Goal: Task Accomplishment & Management: Complete application form

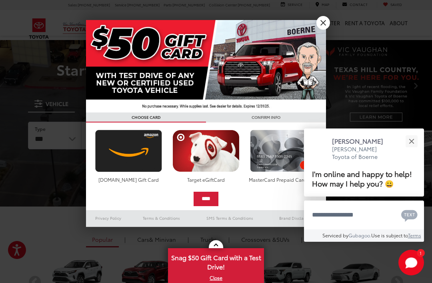
click at [408, 132] on button "Close" at bounding box center [411, 140] width 17 height 17
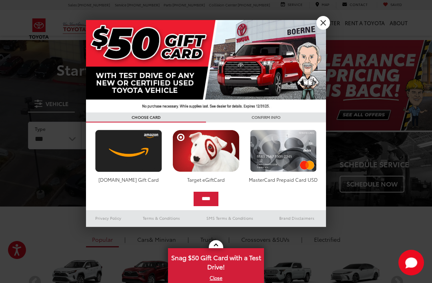
click at [324, 22] on link "X" at bounding box center [323, 23] width 14 height 14
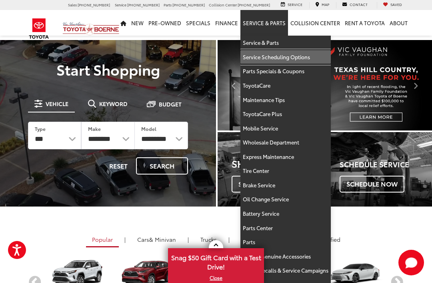
click at [278, 61] on link "Service Scheduling Options" at bounding box center [285, 57] width 90 height 14
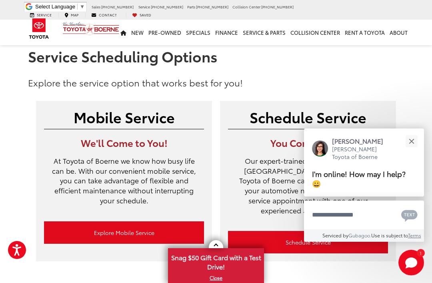
click at [417, 139] on button "Close" at bounding box center [411, 140] width 17 height 17
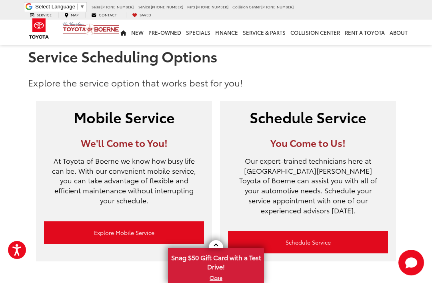
click at [322, 231] on link "Schedule Service" at bounding box center [308, 242] width 160 height 22
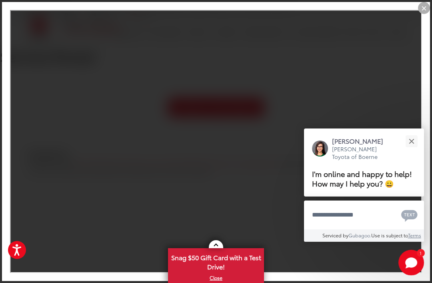
click at [411, 138] on div "Close" at bounding box center [411, 140] width 5 height 5
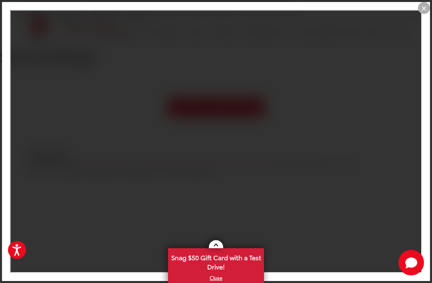
click at [426, 8] on div "×" at bounding box center [424, 8] width 12 height 12
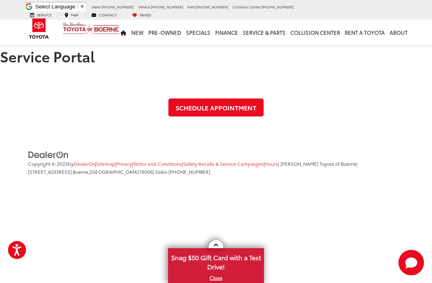
click at [216, 108] on link "Schedule Appointment" at bounding box center [215, 107] width 95 height 18
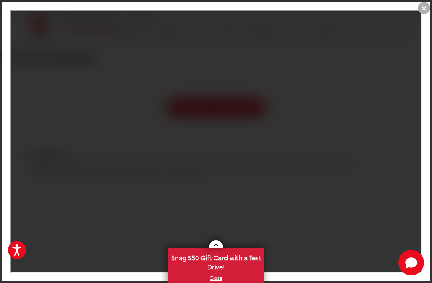
click at [387, 4] on div "×" at bounding box center [216, 141] width 432 height 283
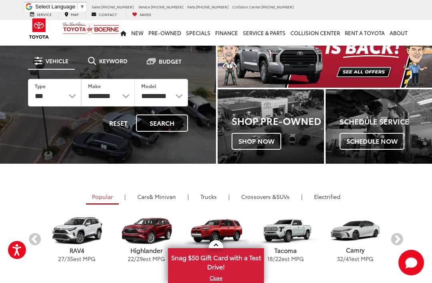
scroll to position [40, 0]
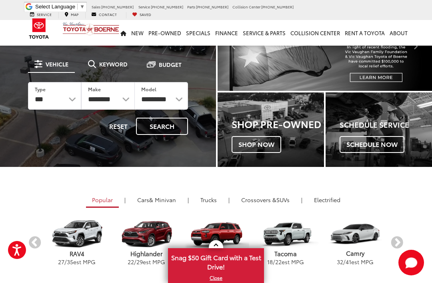
click at [382, 140] on span "Schedule Now" at bounding box center [371, 144] width 65 height 17
